Goal: Information Seeking & Learning: Learn about a topic

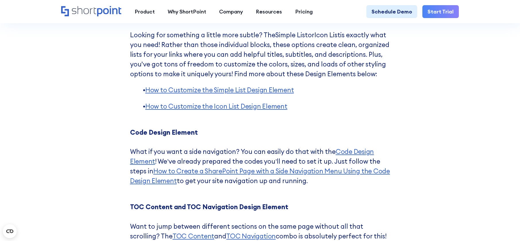
scroll to position [2383, 0]
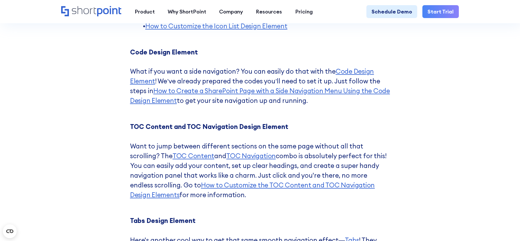
scroll to position [2441, 0]
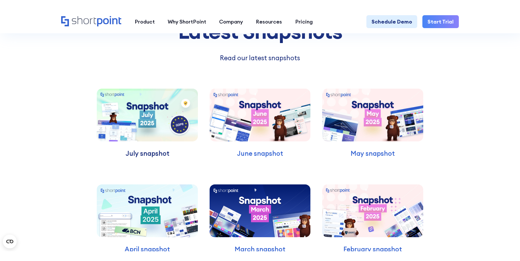
scroll to position [1579, 0]
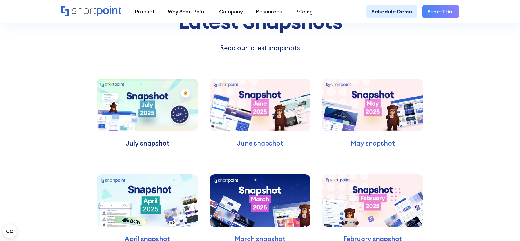
click at [154, 148] on p "July snapshot" at bounding box center [147, 144] width 101 height 10
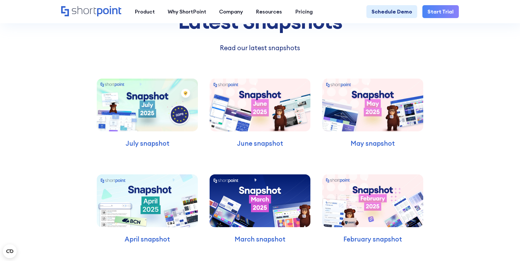
click at [473, 149] on div "Latest Snapshots Read our latest snapshots July snapshot June snapshot May snap…" at bounding box center [260, 163] width 520 height 366
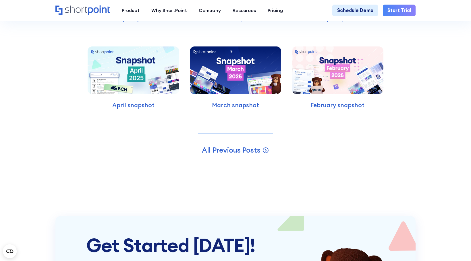
scroll to position [1551, 0]
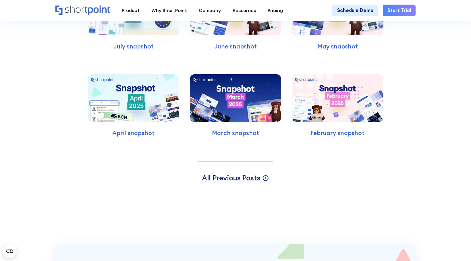
click at [245, 173] on span "All Previous Posts" at bounding box center [231, 177] width 59 height 9
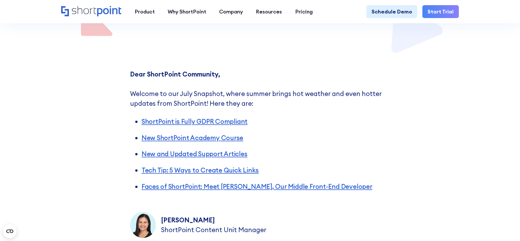
scroll to position [230, 0]
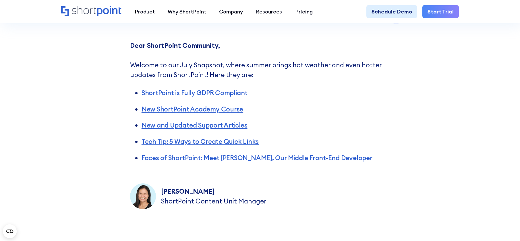
click at [407, 107] on div "Dear ShortPoint Community, ‍ Welcome to our July Snapshot, where summer brings …" at bounding box center [260, 125] width 520 height 200
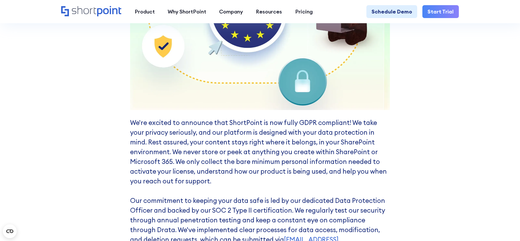
scroll to position [689, 0]
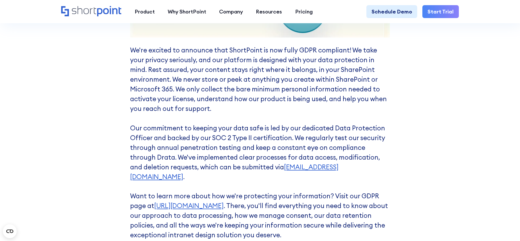
click at [433, 120] on div "What's New? Protecting Your Privacy: ShortPoint Now Fully GDPR Compliant We're …" at bounding box center [260, 11] width 520 height 490
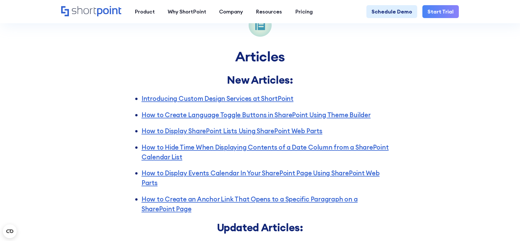
scroll to position [1436, 0]
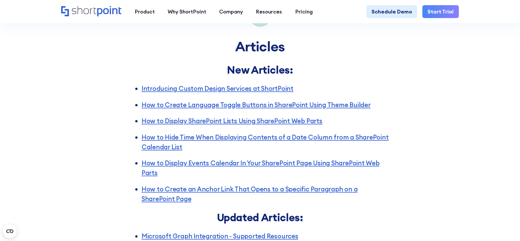
click at [429, 81] on div "Articles New Articles: Introducing Custom Design Services at ShortPoint How to …" at bounding box center [260, 225] width 520 height 474
click at [436, 120] on div "Articles New Articles: Introducing Custom Design Services at ShortPoint How to …" at bounding box center [260, 225] width 520 height 474
click at [485, 136] on div "Articles New Articles: Introducing Custom Design Services at ShortPoint How to …" at bounding box center [260, 225] width 520 height 474
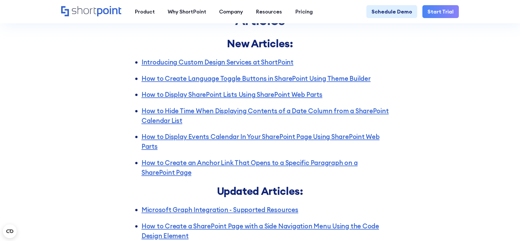
scroll to position [1493, 0]
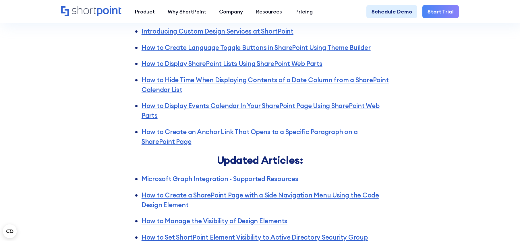
click at [444, 140] on div "Articles New Articles: Introducing Custom Design Services at ShortPoint How to …" at bounding box center [260, 168] width 520 height 474
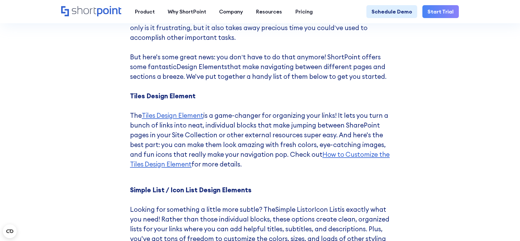
scroll to position [2383, 0]
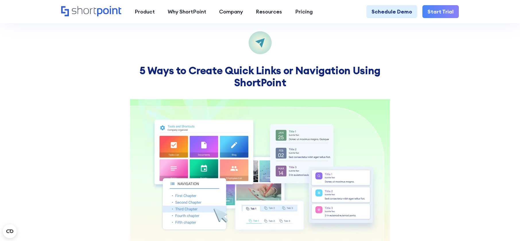
scroll to position [1902, 0]
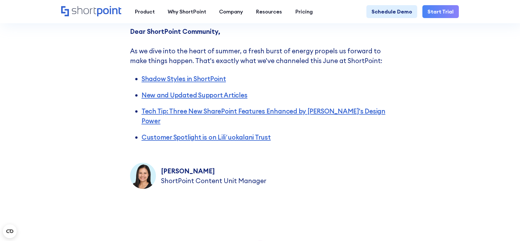
scroll to position [258, 0]
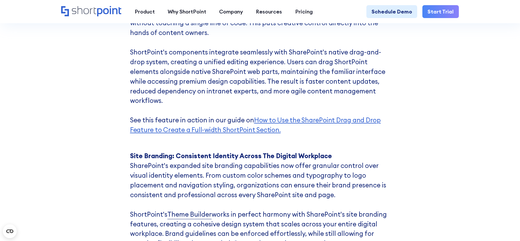
scroll to position [2079, 0]
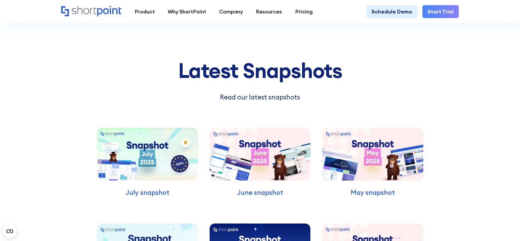
scroll to position [3313, 0]
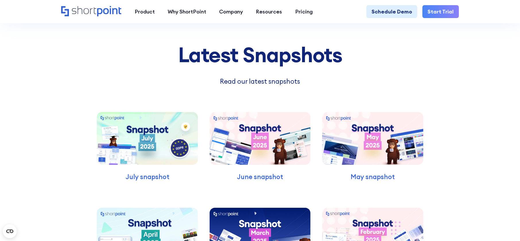
click at [360, 132] on img at bounding box center [372, 138] width 101 height 53
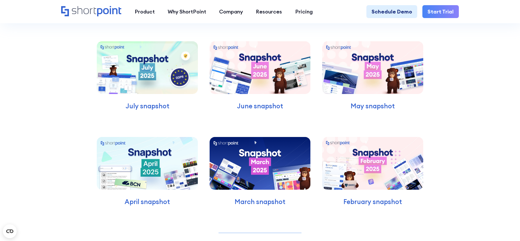
scroll to position [3489, 0]
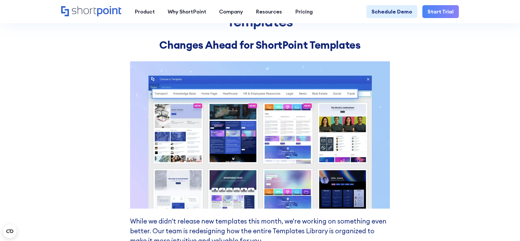
scroll to position [1082, 0]
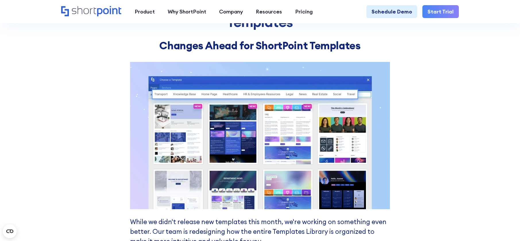
click at [428, 135] on div "Templates Changes Ahead for ShortPoint Templates While we didn't release new te…" at bounding box center [260, 161] width 520 height 397
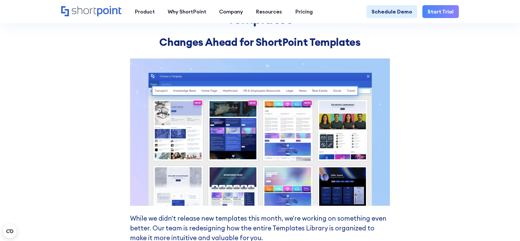
scroll to position [1111, 0]
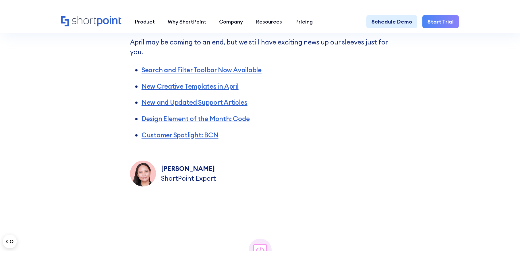
scroll to position [258, 0]
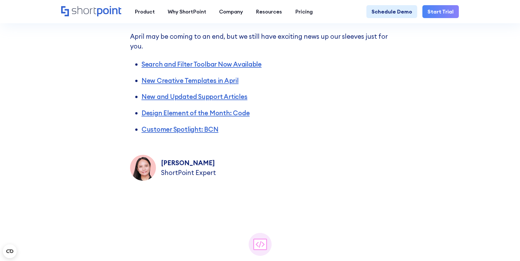
click at [337, 64] on li "Search and Filter Toolbar Now Available" at bounding box center [266, 64] width 249 height 10
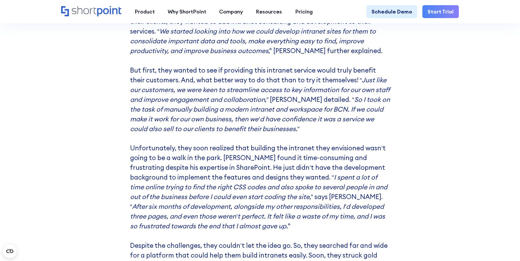
scroll to position [3583, 0]
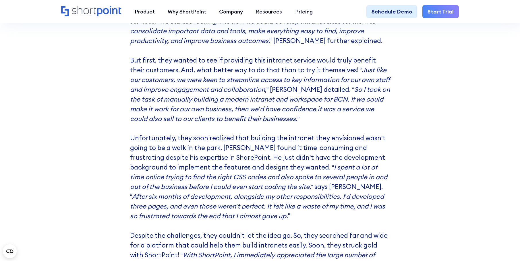
click at [436, 123] on div "Customer Spotlight Spotlight is on BCN In today's incredibly competitive market…" at bounding box center [260, 64] width 520 height 851
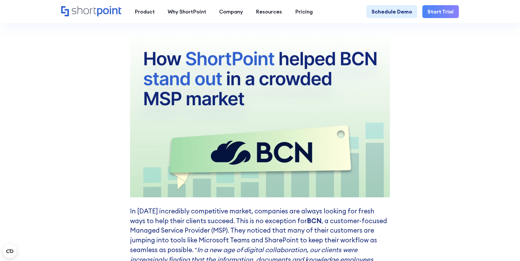
scroll to position [3296, 0]
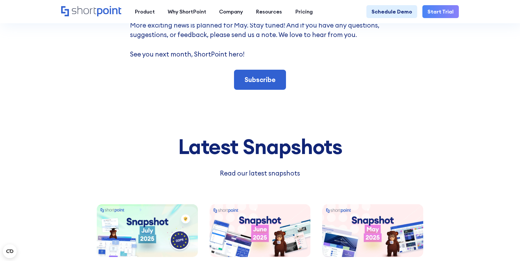
scroll to position [4135, 0]
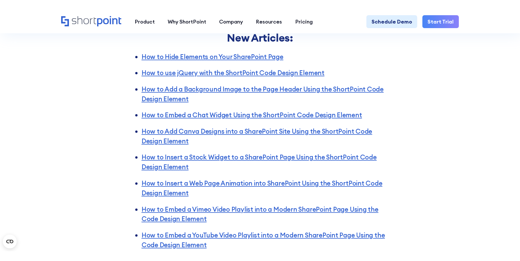
scroll to position [1751, 0]
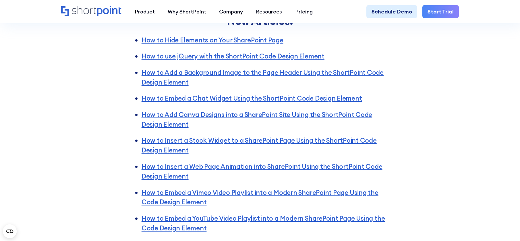
click at [297, 129] on li "How to Add Canva Designs into a SharePoint Site Using the ShortPoint Code Desig…" at bounding box center [266, 120] width 249 height 20
click at [303, 128] on link "How to Add Canva Designs into a SharePoint Site Using the ShortPoint Code Desig…" at bounding box center [257, 120] width 231 height 18
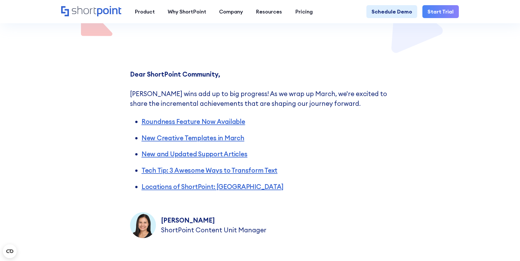
scroll to position [230, 0]
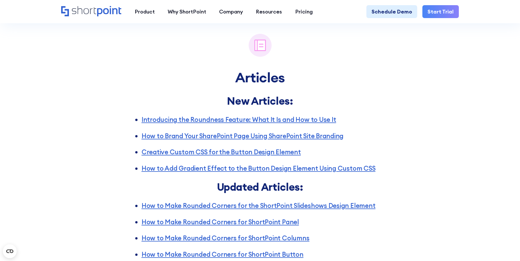
scroll to position [1438, 0]
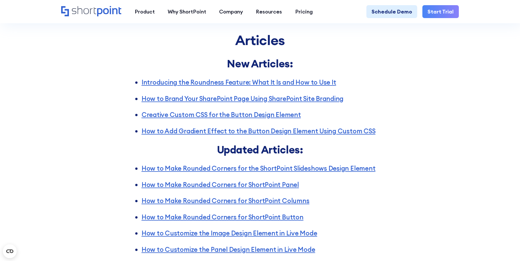
click at [431, 98] on div "Articles New Articles: Introducing the Roundness Feature: What It Is and How to…" at bounding box center [260, 182] width 520 height 403
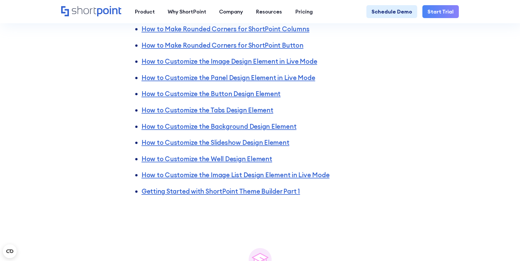
scroll to position [1610, 0]
click at [349, 113] on ul "How to Make Rounded Corners for the ShortPoint Slideshows Design Element How to…" at bounding box center [260, 93] width 260 height 205
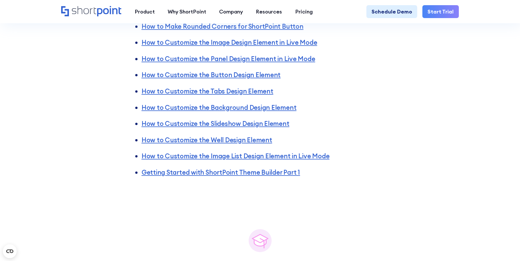
scroll to position [1639, 0]
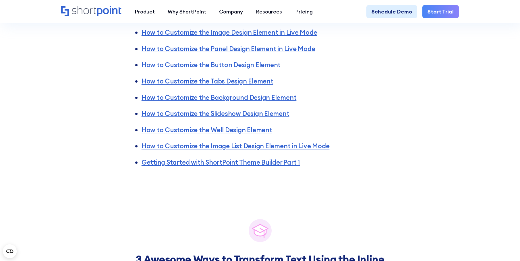
click at [370, 135] on li "How to Customize the Well Design Element" at bounding box center [266, 130] width 249 height 10
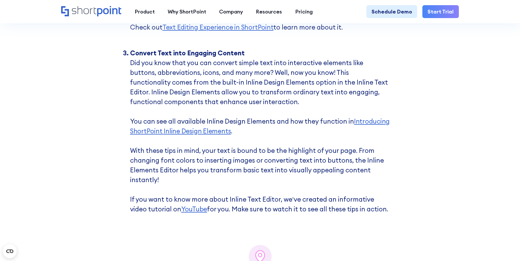
scroll to position [2385, 0]
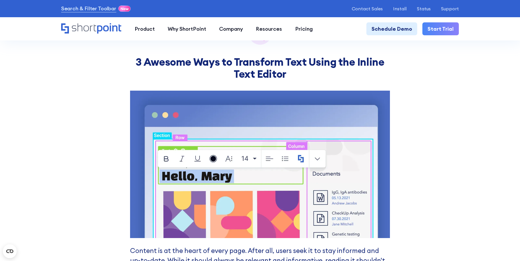
scroll to position [1836, 0]
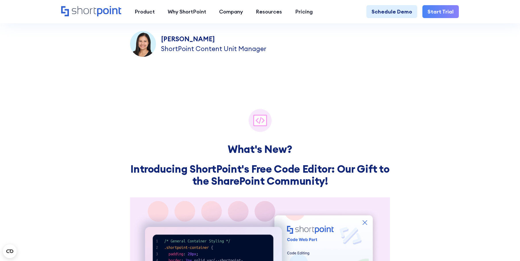
scroll to position [488, 0]
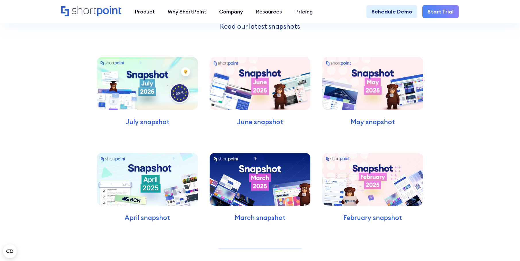
scroll to position [3365, 0]
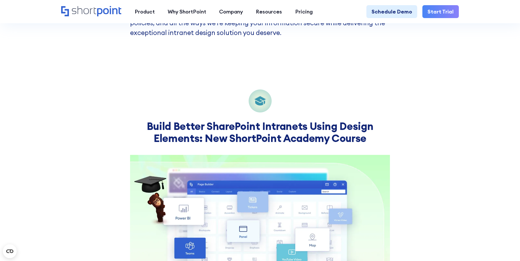
scroll to position [1034, 0]
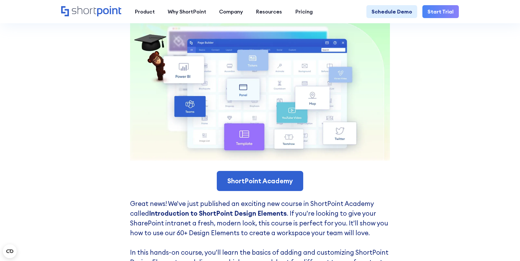
click at [431, 104] on div "Build Better SharePoint Intranets Using Design Elements: New ShortPoint Academy…" at bounding box center [260, 151] width 520 height 479
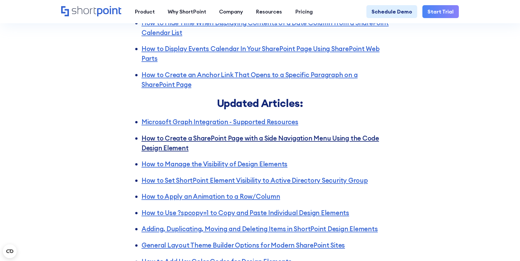
scroll to position [1550, 0]
click at [434, 125] on div "Articles New Articles: Introducing Custom Design Services at ShortPoint How to …" at bounding box center [260, 110] width 520 height 474
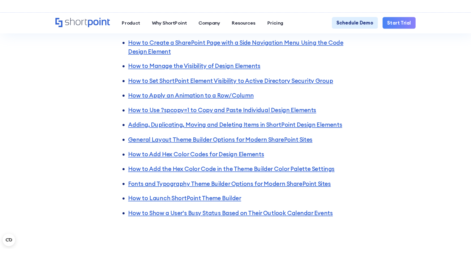
scroll to position [1665, 0]
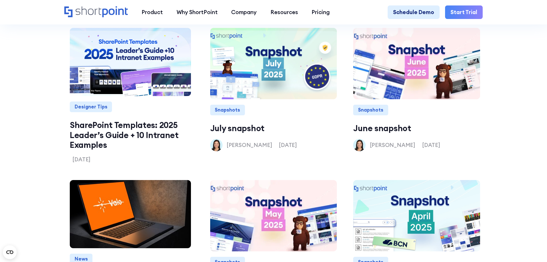
scroll to position [660, 0]
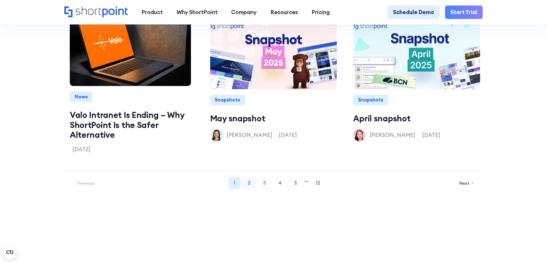
click at [253, 189] on link "2" at bounding box center [248, 183] width 13 height 12
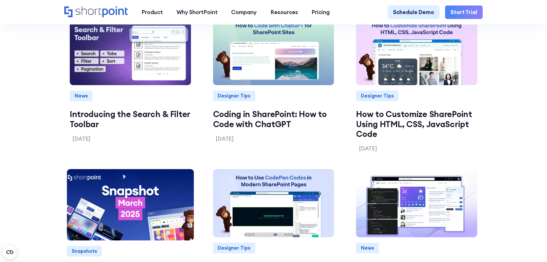
scroll to position [784, 0]
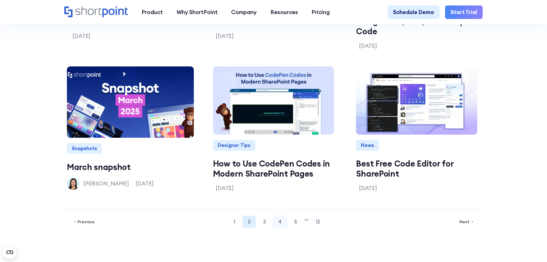
click at [278, 227] on link "4" at bounding box center [280, 221] width 14 height 12
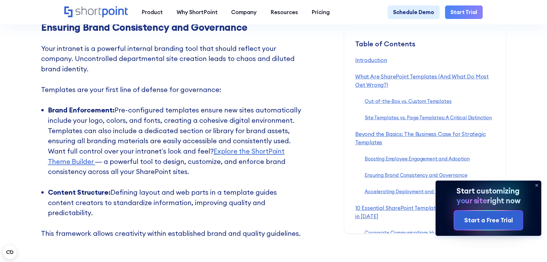
scroll to position [2326, 0]
drag, startPoint x: 268, startPoint y: 155, endPoint x: 312, endPoint y: 122, distance: 54.1
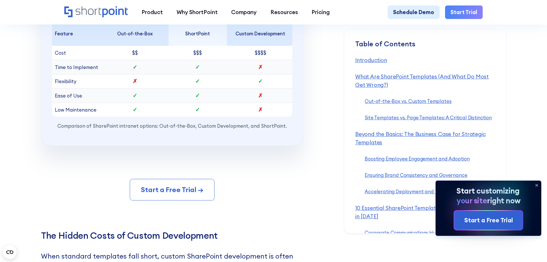
scroll to position [5944, 0]
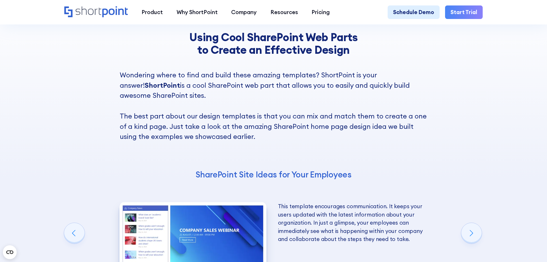
scroll to position [1177, 0]
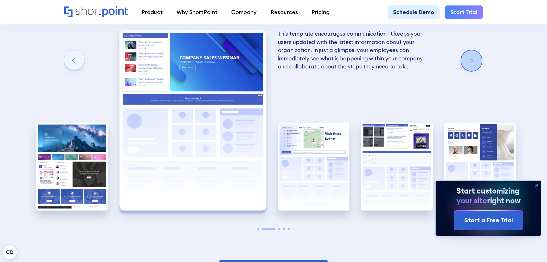
click at [479, 71] on div "Next slide" at bounding box center [471, 60] width 21 height 21
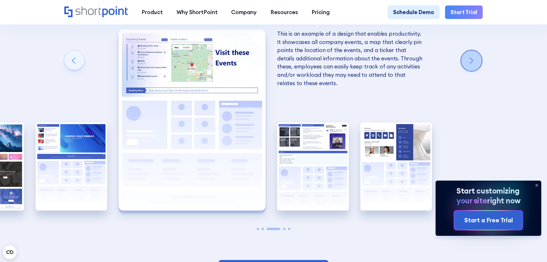
click at [479, 71] on div "Next slide" at bounding box center [471, 60] width 21 height 21
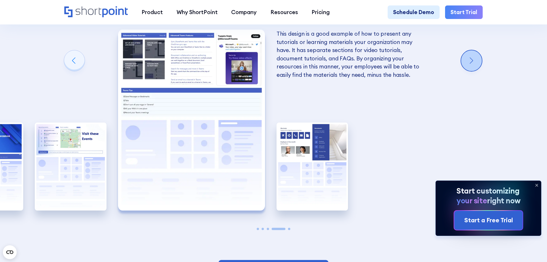
click at [479, 71] on div "Next slide" at bounding box center [471, 60] width 21 height 21
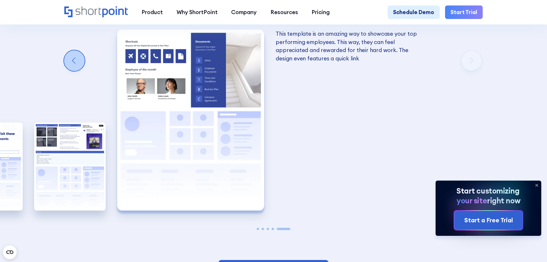
click at [74, 71] on div "Previous slide" at bounding box center [74, 60] width 21 height 21
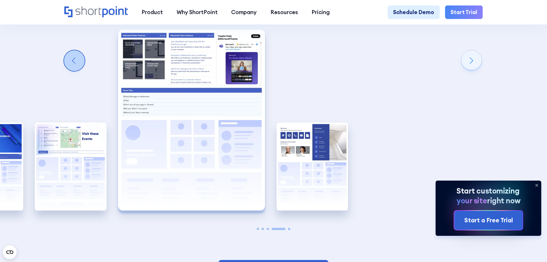
click at [74, 71] on div "Previous slide" at bounding box center [74, 60] width 21 height 21
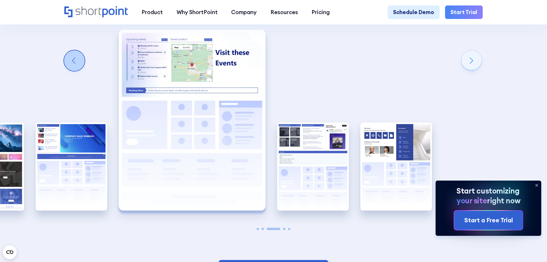
click at [74, 71] on div "Previous slide" at bounding box center [74, 60] width 21 height 21
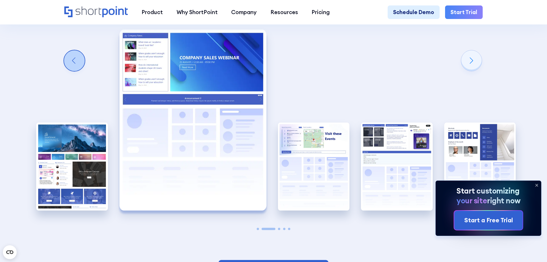
click at [74, 71] on div "Previous slide" at bounding box center [74, 60] width 21 height 21
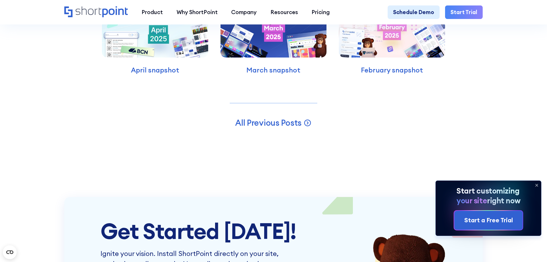
scroll to position [2067, 0]
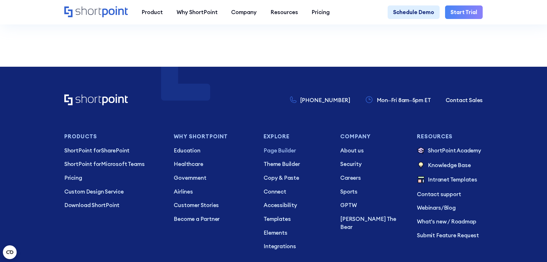
scroll to position [3618, 0]
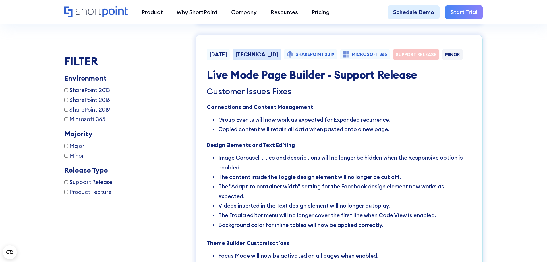
scroll to position [1436, 0]
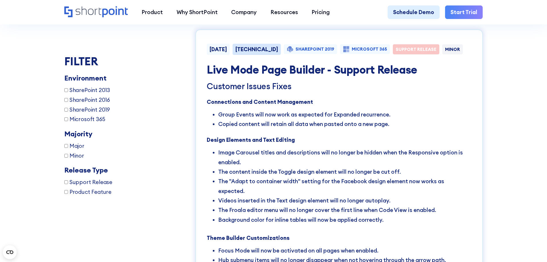
click at [464, 13] on link "Start Trial" at bounding box center [464, 12] width 38 height 14
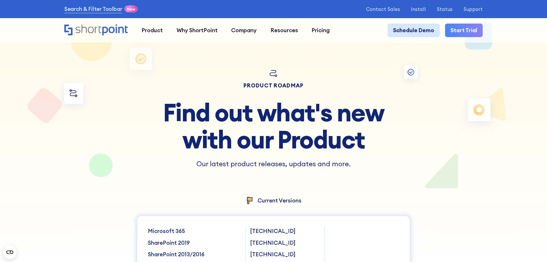
click at [409, 32] on link "Schedule Demo" at bounding box center [414, 31] width 52 height 14
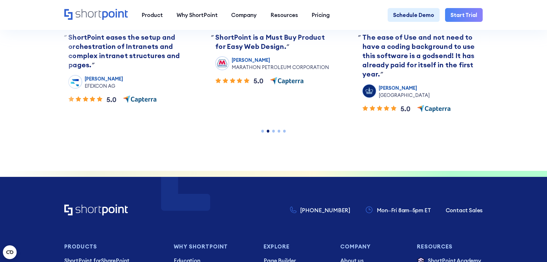
scroll to position [373, 0]
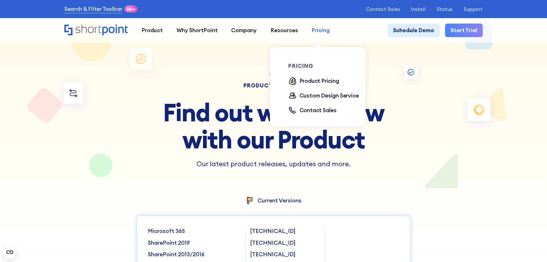
click at [317, 29] on div "Pricing" at bounding box center [321, 30] width 18 height 8
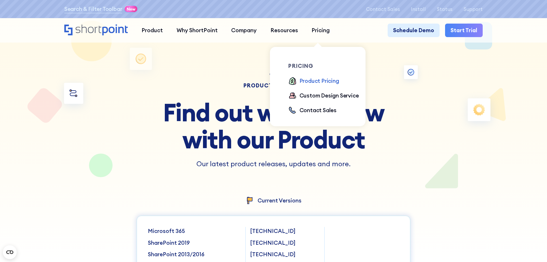
click at [319, 82] on div "Product Pricing" at bounding box center [319, 81] width 40 height 8
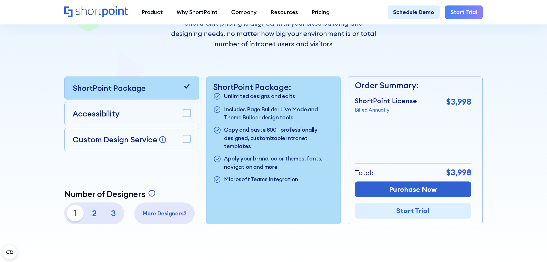
scroll to position [144, 0]
click at [192, 141] on div "Custom Design Service Bring your dream design to life with our Custom Design Se…" at bounding box center [131, 138] width 135 height 23
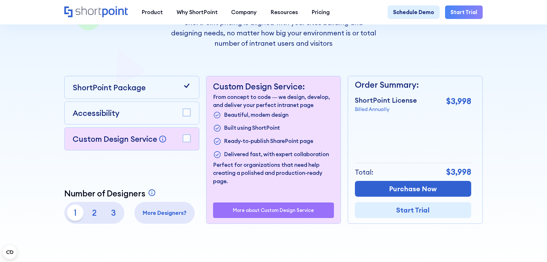
click at [187, 141] on rect at bounding box center [186, 137] width 7 height 7
click at [185, 90] on icon at bounding box center [187, 86] width 8 height 8
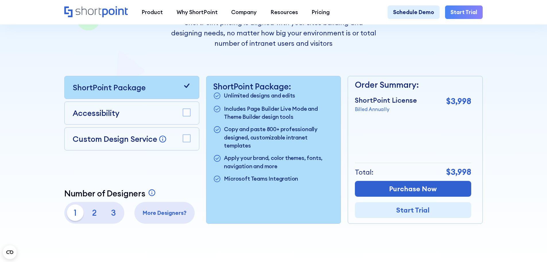
click at [495, 142] on div at bounding box center [273, 67] width 492 height 394
click at [183, 142] on rect at bounding box center [186, 137] width 7 height 7
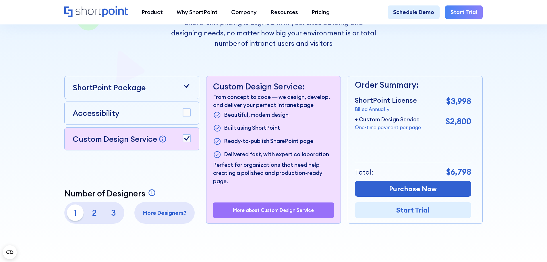
click at [495, 162] on div at bounding box center [273, 67] width 492 height 394
click at [91, 215] on p "2" at bounding box center [94, 212] width 16 height 16
click at [106, 214] on p "3" at bounding box center [113, 212] width 16 height 16
click at [75, 214] on p "1" at bounding box center [75, 212] width 16 height 16
click at [501, 138] on div at bounding box center [273, 67] width 492 height 394
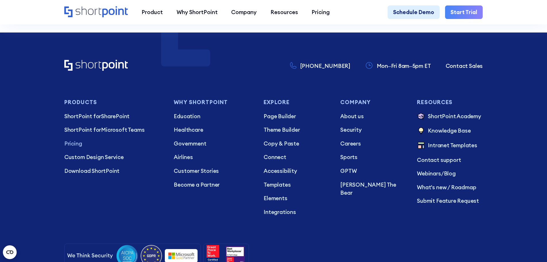
scroll to position [1665, 0]
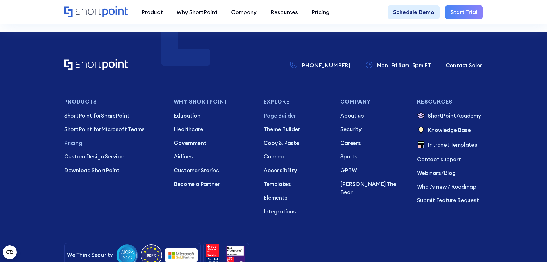
click at [277, 120] on p "Page Builder" at bounding box center [297, 115] width 66 height 8
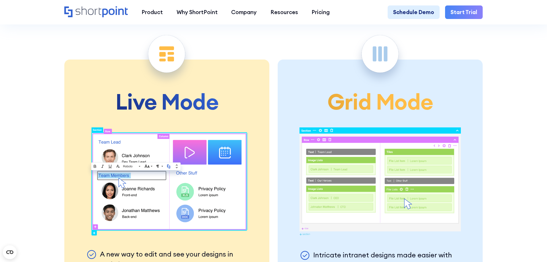
scroll to position [1550, 0]
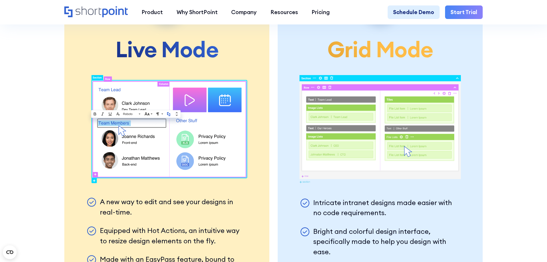
click at [502, 140] on section "Live Mode A new way to edit and see your designs in real-time. Equipped with Ho…" at bounding box center [273, 171] width 547 height 438
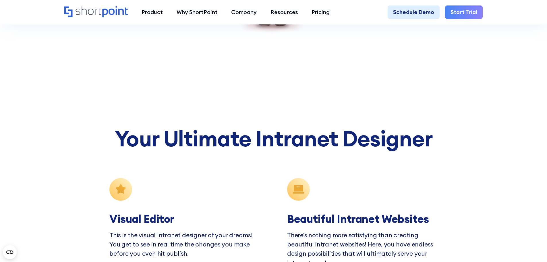
scroll to position [1924, 0]
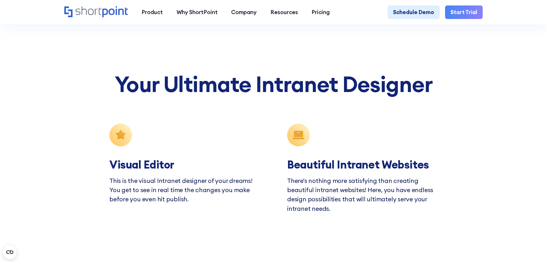
click at [501, 138] on section "Your Ultimate Intranet Designer Visual Editor This is the visual Intranet desig…" at bounding box center [273, 201] width 547 height 367
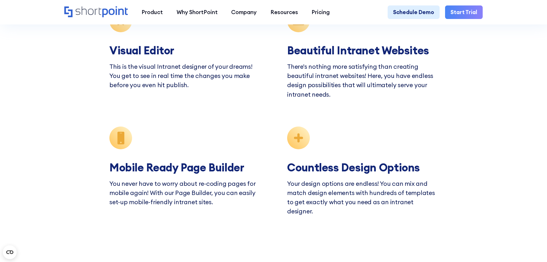
scroll to position [2096, 0]
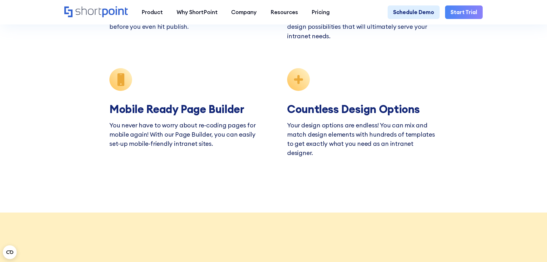
click at [465, 92] on section "Your Ultimate Intranet Designer Visual Editor This is the visual Intranet desig…" at bounding box center [273, 28] width 547 height 367
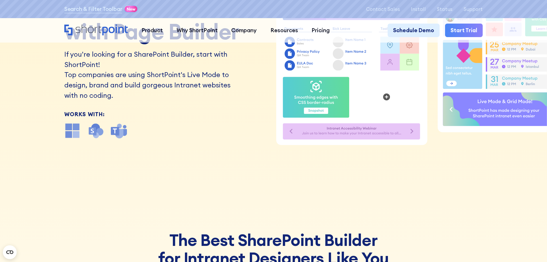
scroll to position [0, 0]
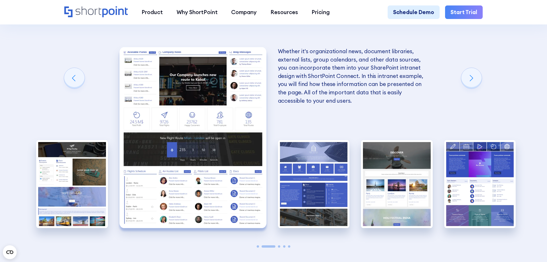
scroll to position [1091, 0]
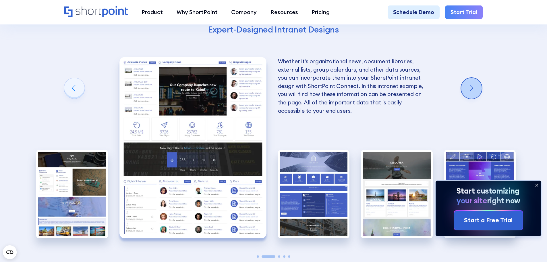
click at [471, 98] on div "Next slide" at bounding box center [471, 88] width 21 height 21
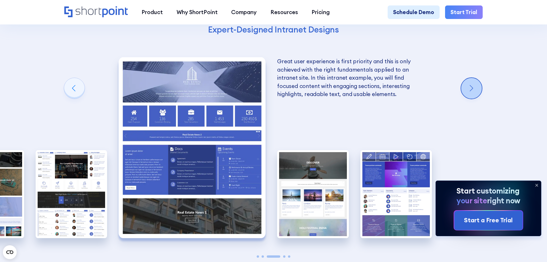
click at [471, 98] on div "Next slide" at bounding box center [471, 88] width 21 height 21
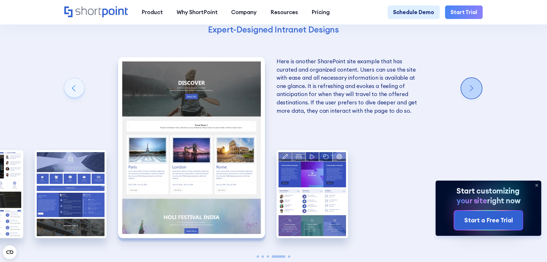
click at [471, 98] on div "Next slide" at bounding box center [471, 88] width 21 height 21
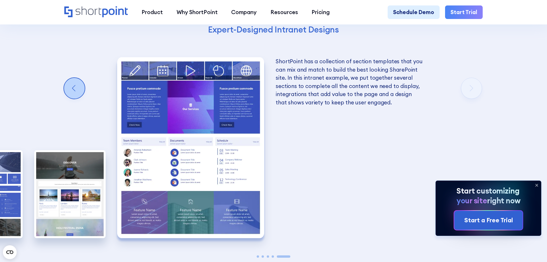
click at [78, 91] on div "Previous slide" at bounding box center [74, 88] width 21 height 21
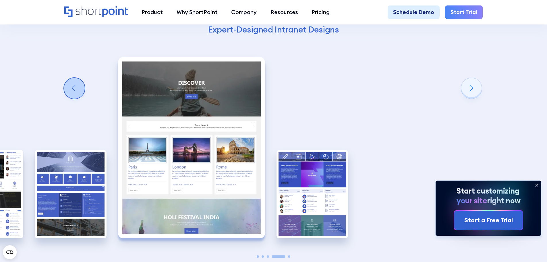
click at [78, 91] on div "Previous slide" at bounding box center [74, 88] width 21 height 21
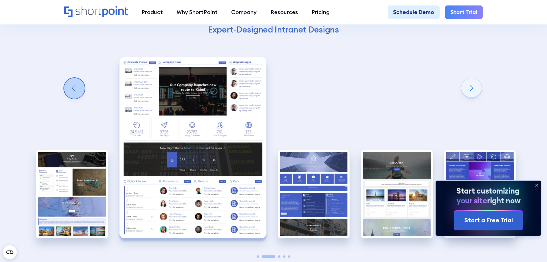
click at [78, 91] on div "Previous slide" at bounding box center [74, 88] width 21 height 21
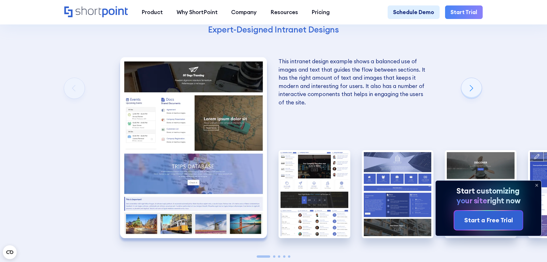
click at [494, 76] on div "Get Excellent SharePoint Intranet Examples With ShortPoint Designing an excelle…" at bounding box center [273, 51] width 547 height 541
